Goal: Check status

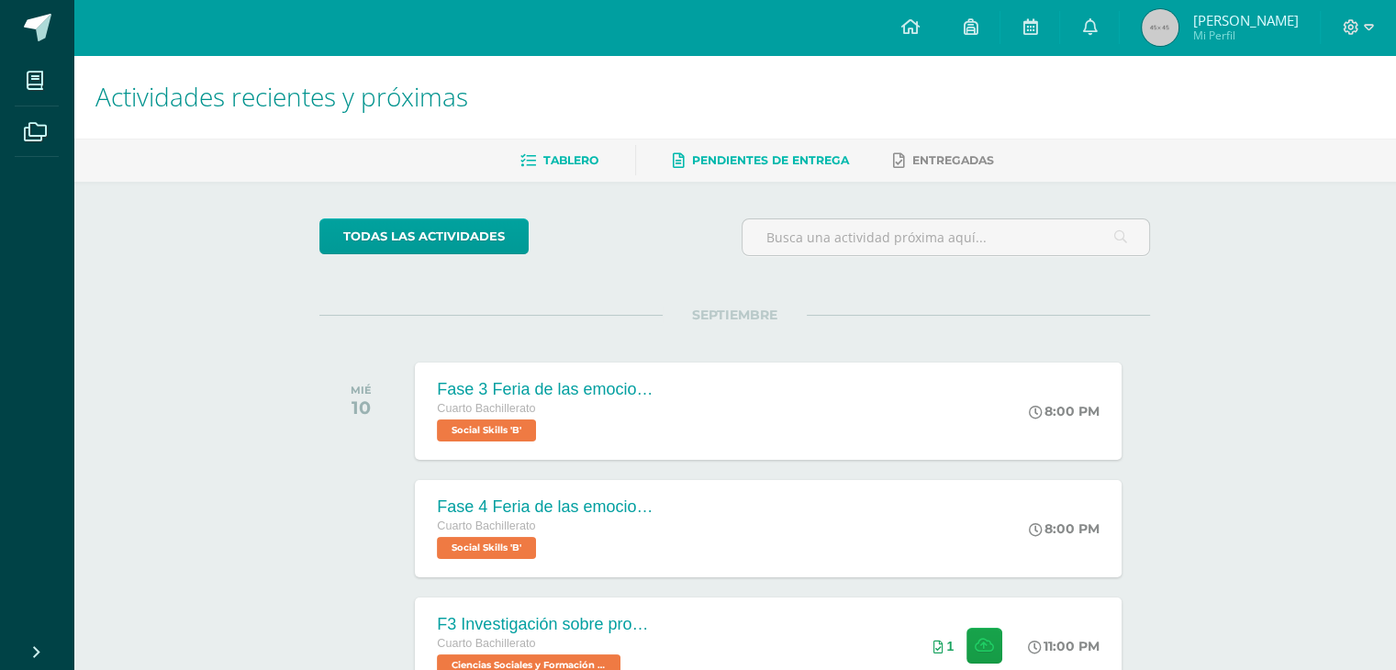
click at [805, 162] on span "Pendientes de entrega" at bounding box center [770, 160] width 157 height 14
